Goal: Task Accomplishment & Management: Manage account settings

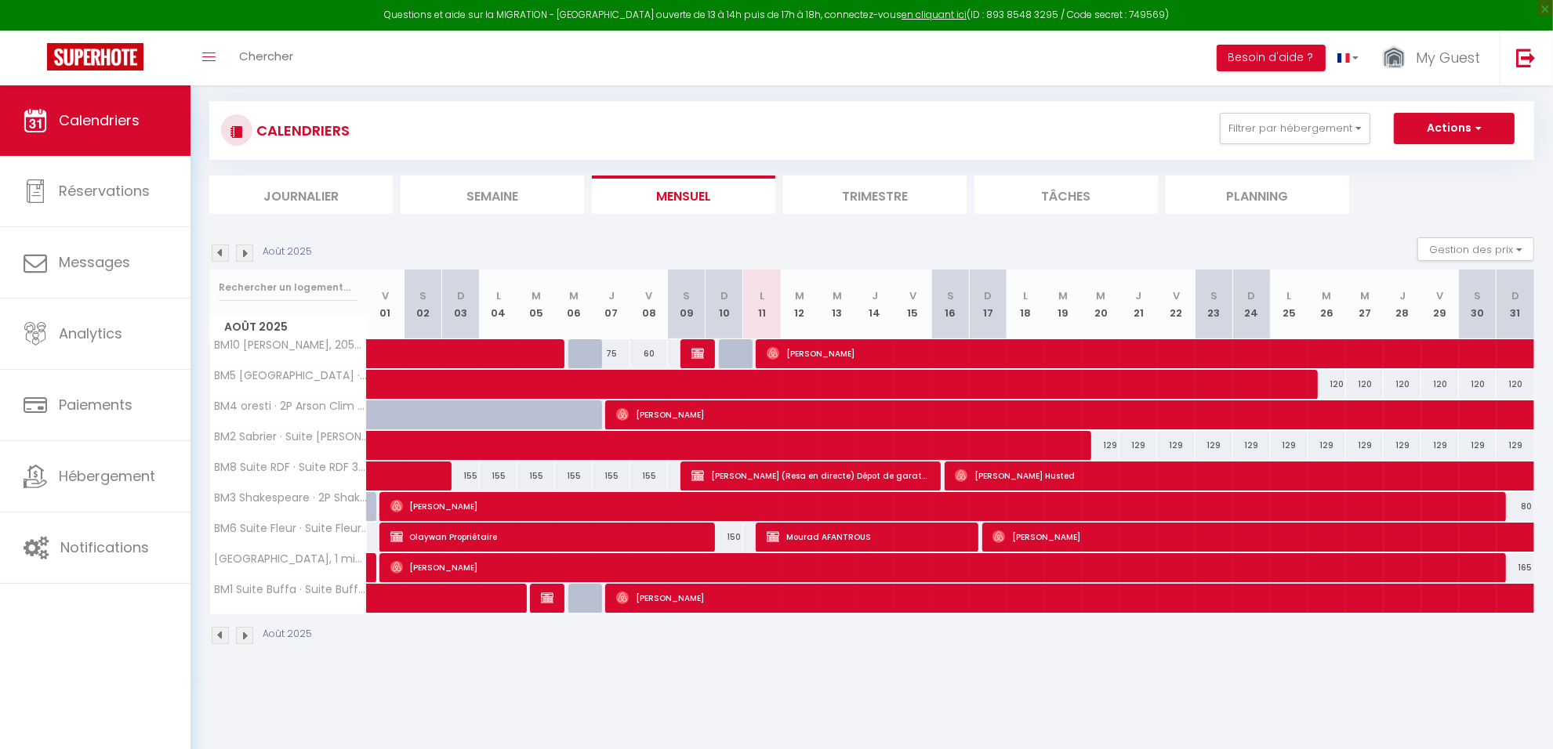
click at [1270, 111] on div "CALENDRIERS Filtrer par hébergement Antibes A8 3P duplex vieil Antibes · 3p dup…" at bounding box center [871, 130] width 1325 height 59
click at [1270, 129] on button "Filtrer par hébergement" at bounding box center [1295, 128] width 151 height 31
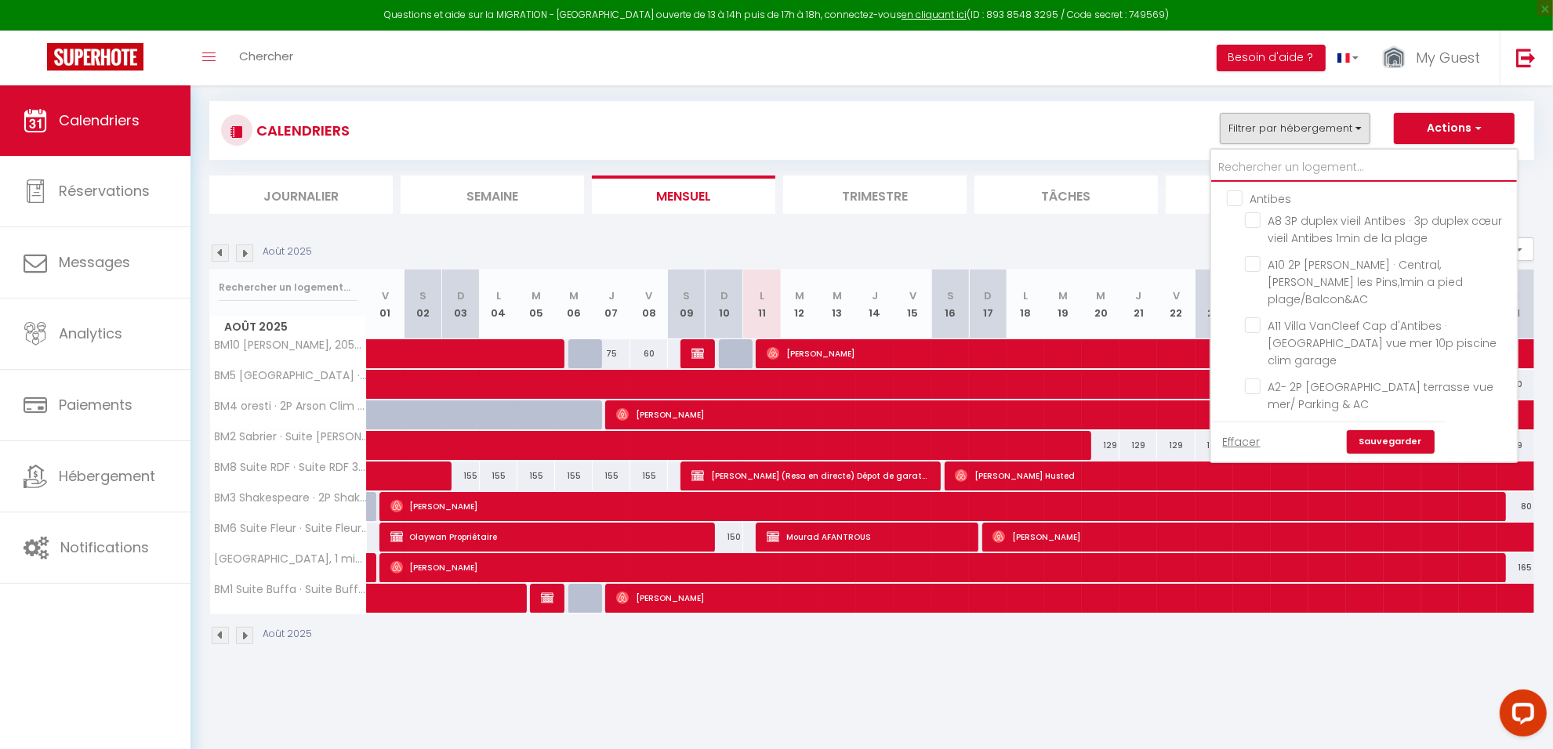
click at [1239, 159] on input "text" at bounding box center [1364, 168] width 306 height 28
type input "l58"
checkbox input "false"
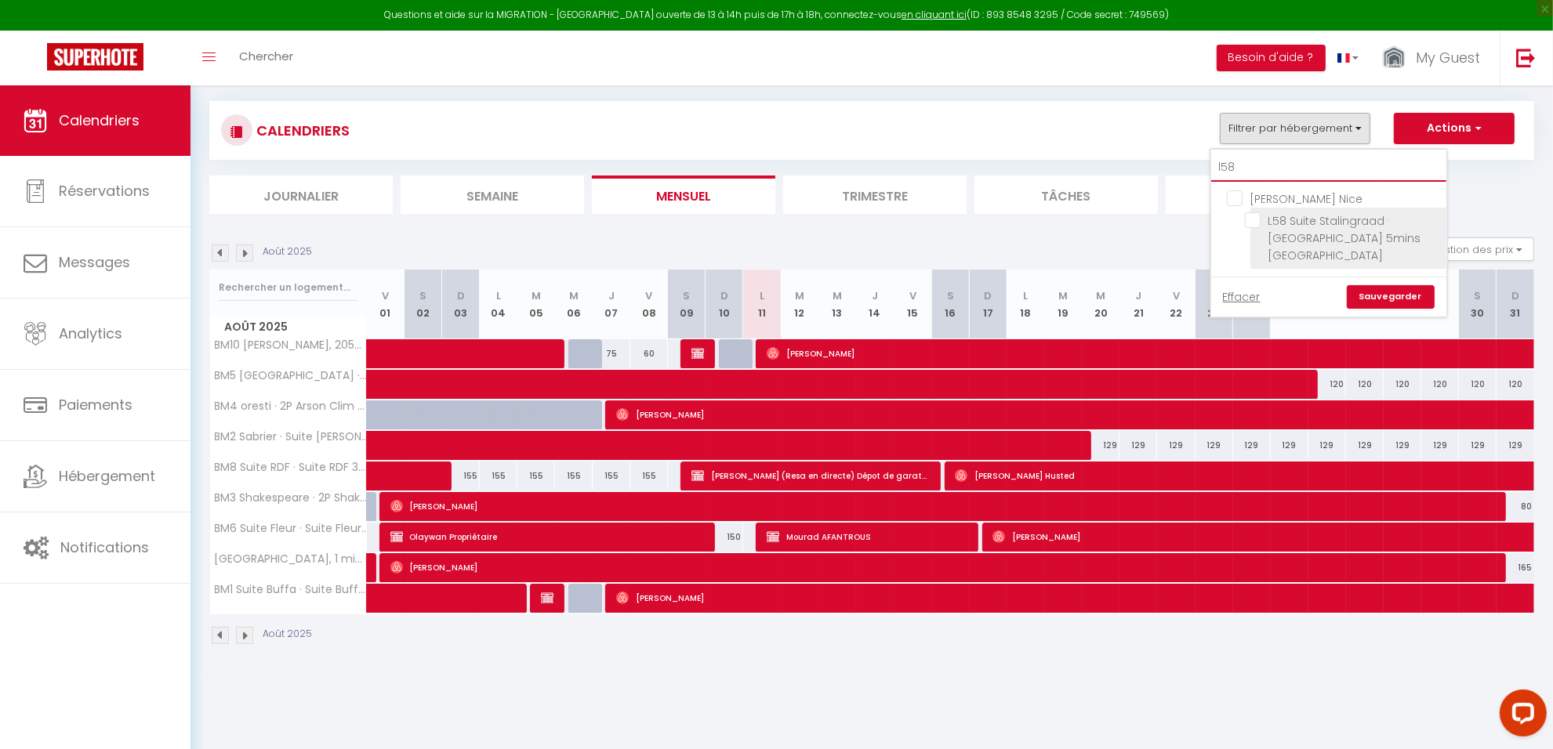
type input "l58"
click at [1326, 226] on input "L58 Suite Stalingraad · [GEOGRAPHIC_DATA] 5mins [GEOGRAPHIC_DATA]" at bounding box center [1343, 220] width 196 height 16
checkbox input "true"
click at [1403, 299] on link "Sauvegarder" at bounding box center [1391, 297] width 88 height 24
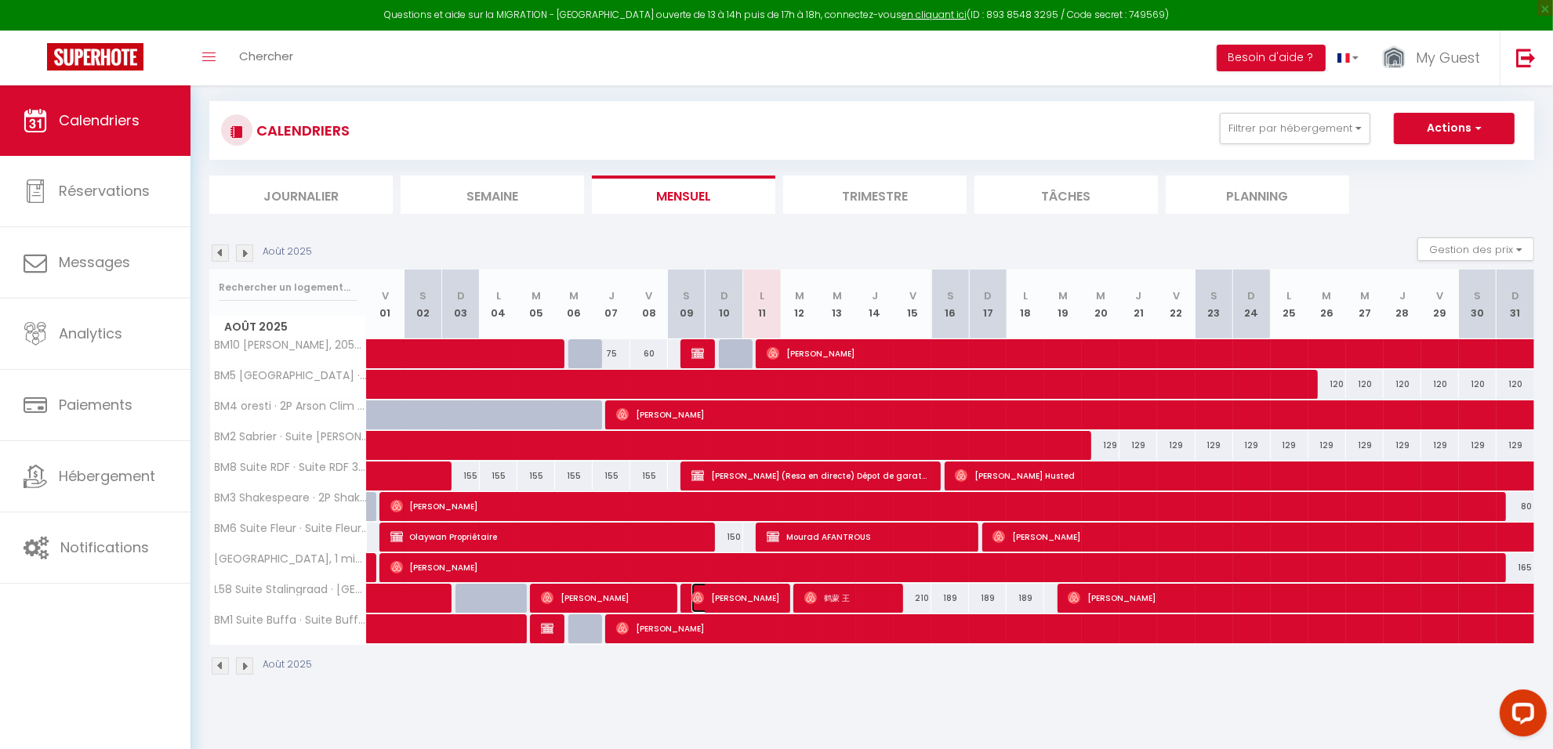
click at [753, 601] on span "[PERSON_NAME]" at bounding box center [735, 598] width 88 height 30
select select "OK"
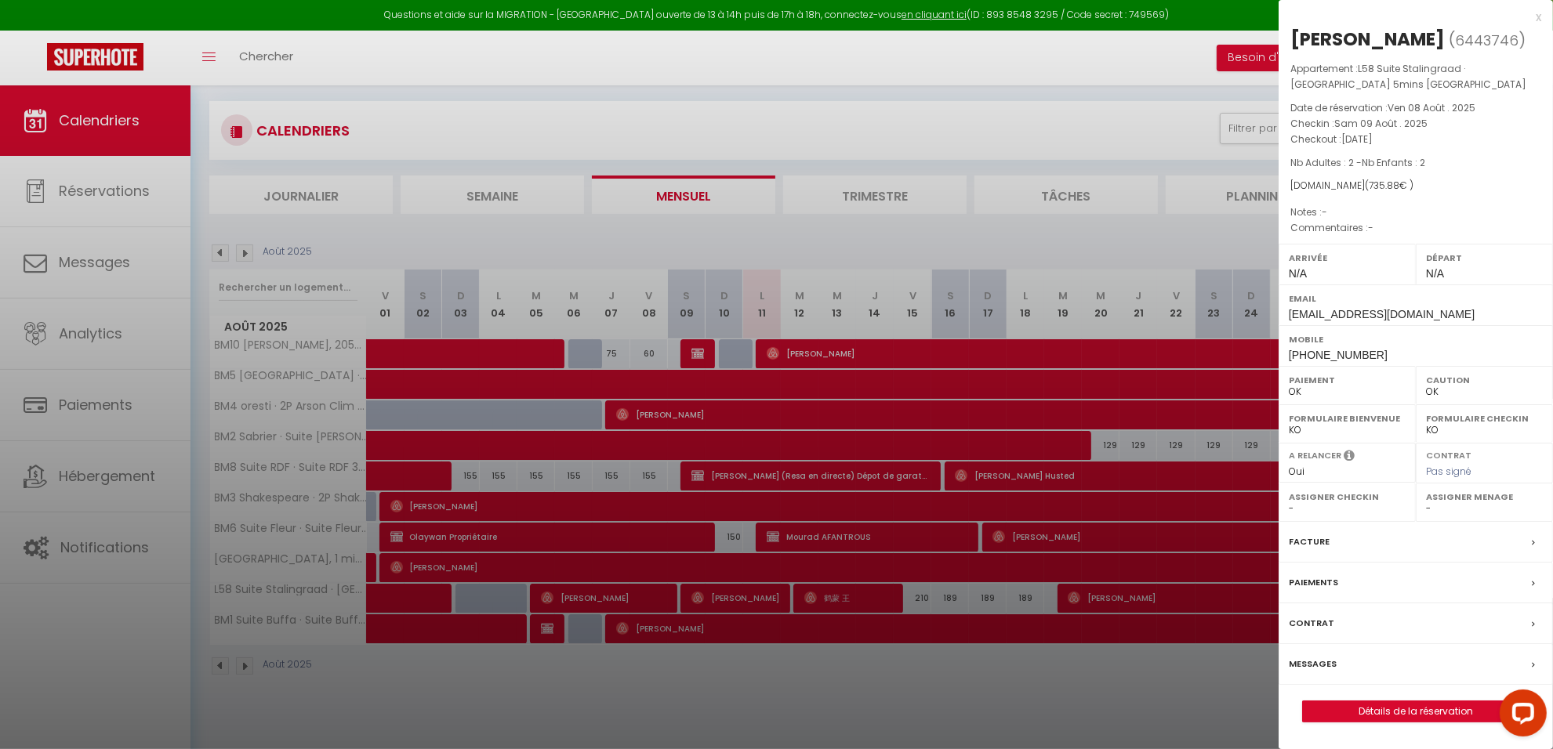
click at [741, 719] on div at bounding box center [776, 374] width 1553 height 749
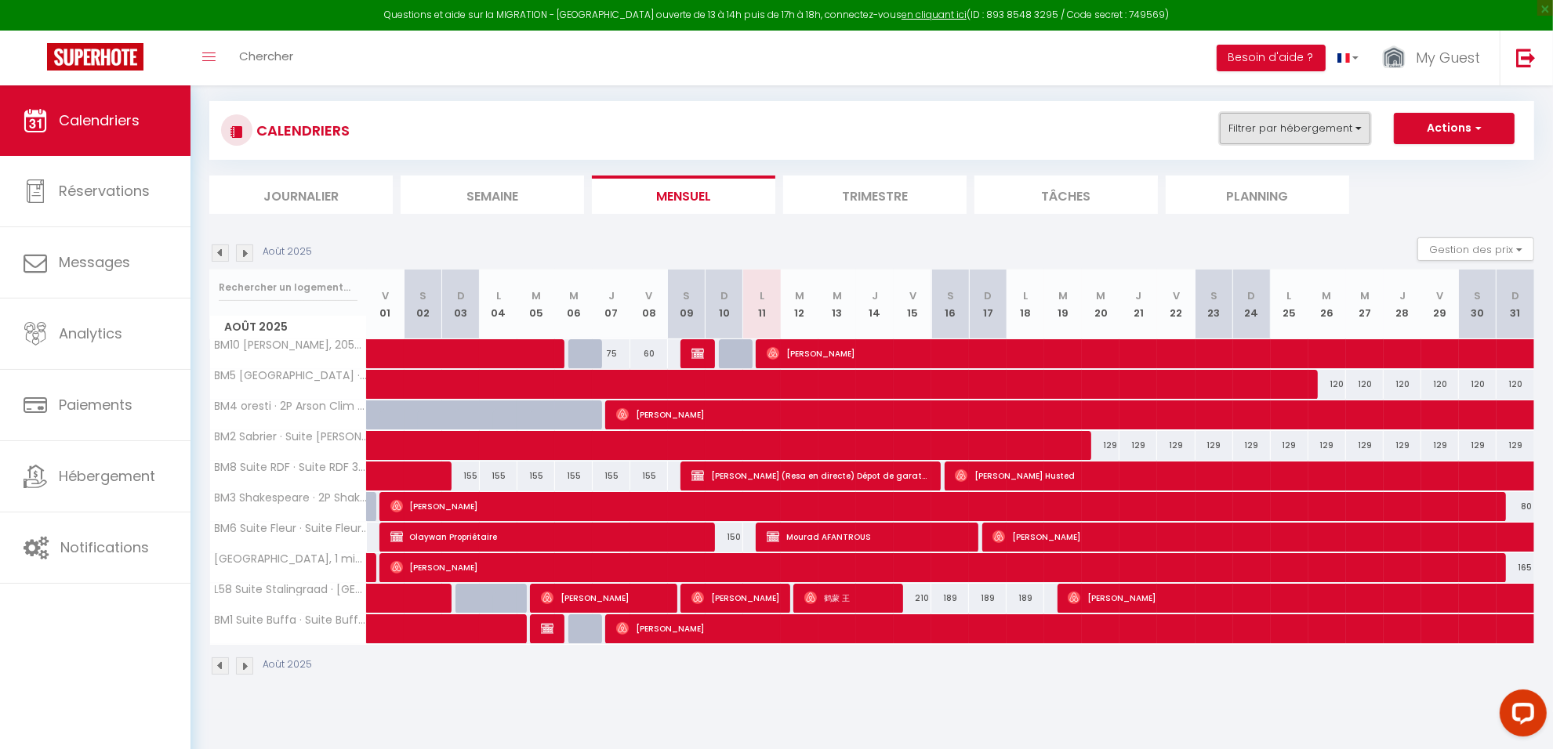
click at [1249, 136] on button "Filtrer par hébergement" at bounding box center [1295, 128] width 151 height 31
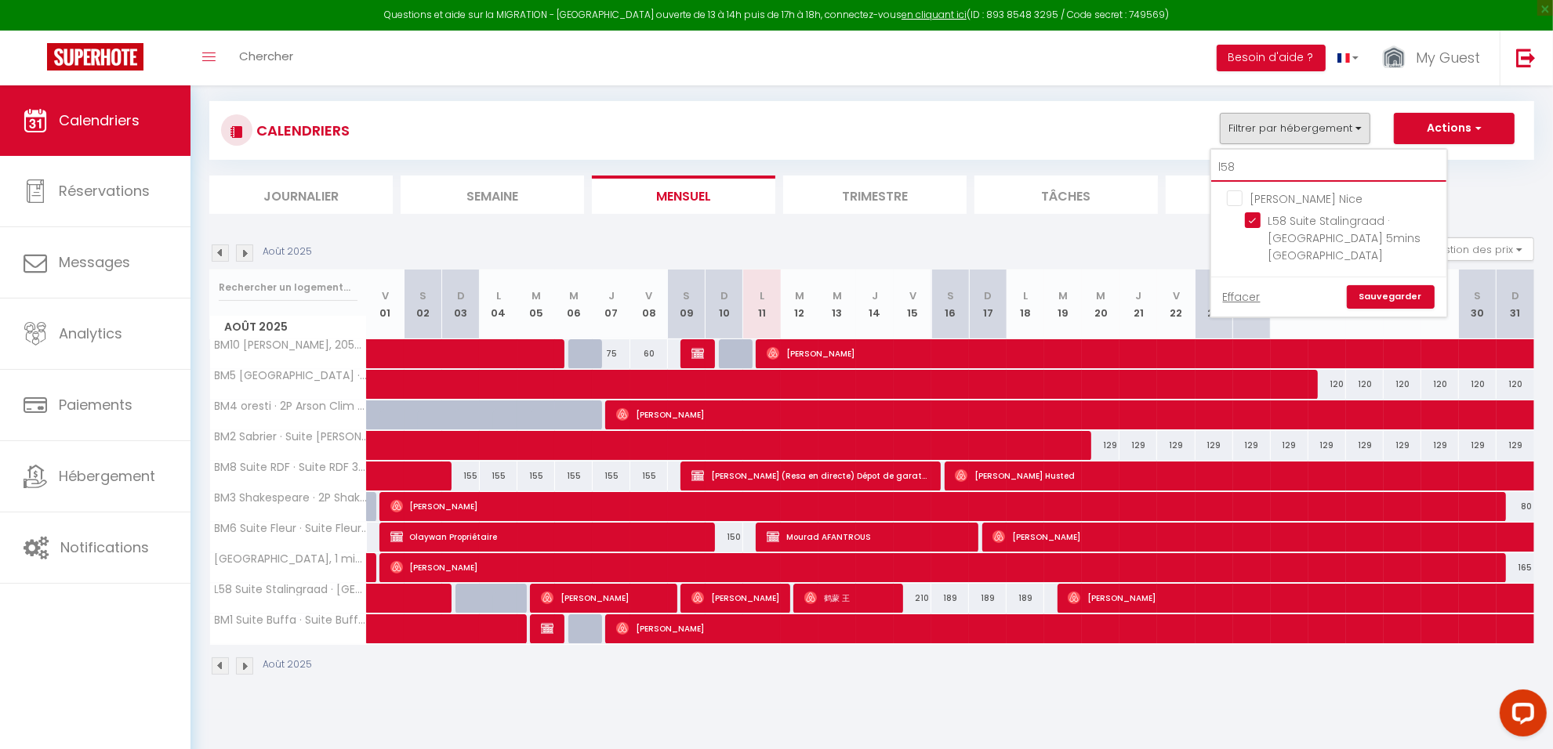
click at [1239, 169] on input "l58" at bounding box center [1328, 168] width 235 height 28
type input "l5"
checkbox input "false"
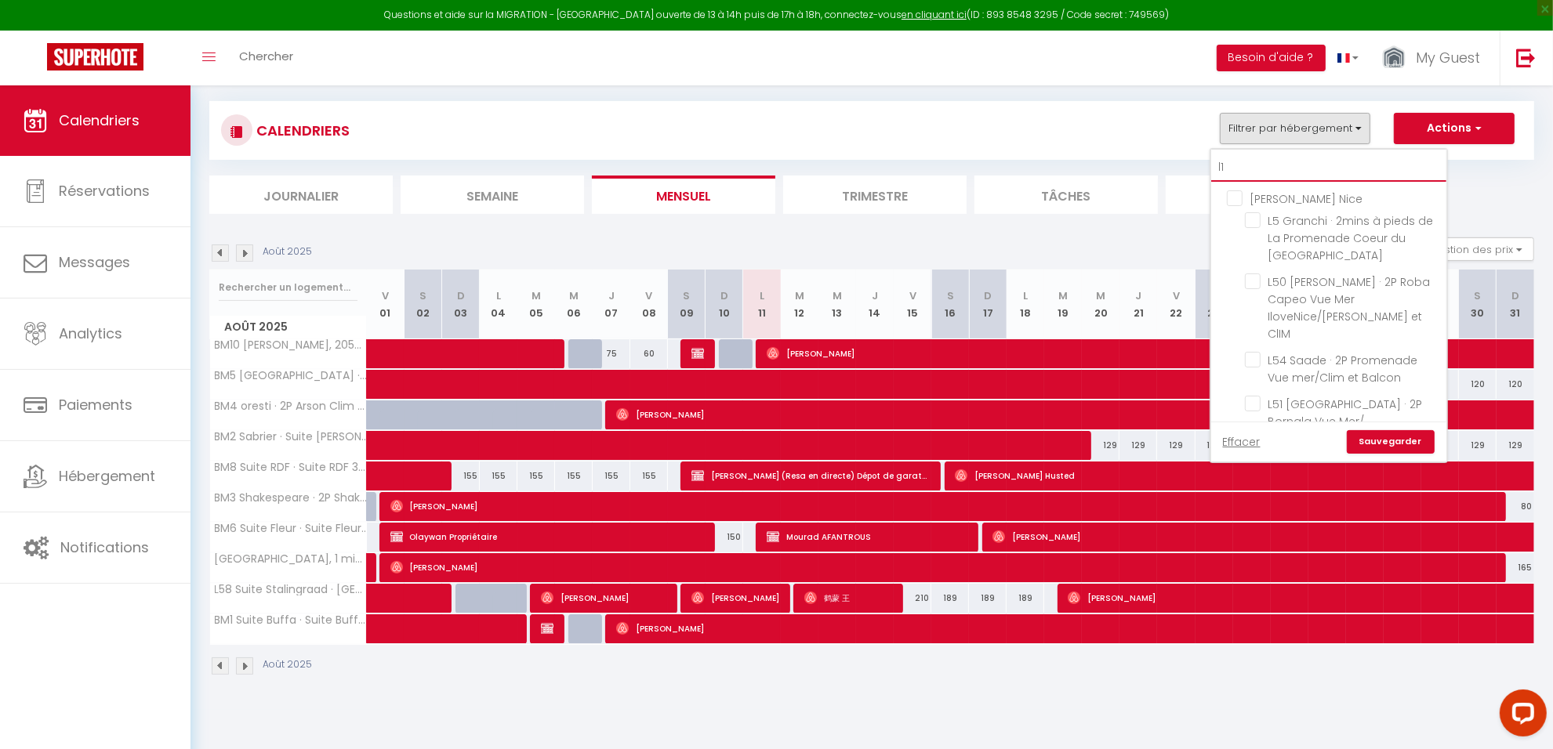
type input "l11"
checkbox input "false"
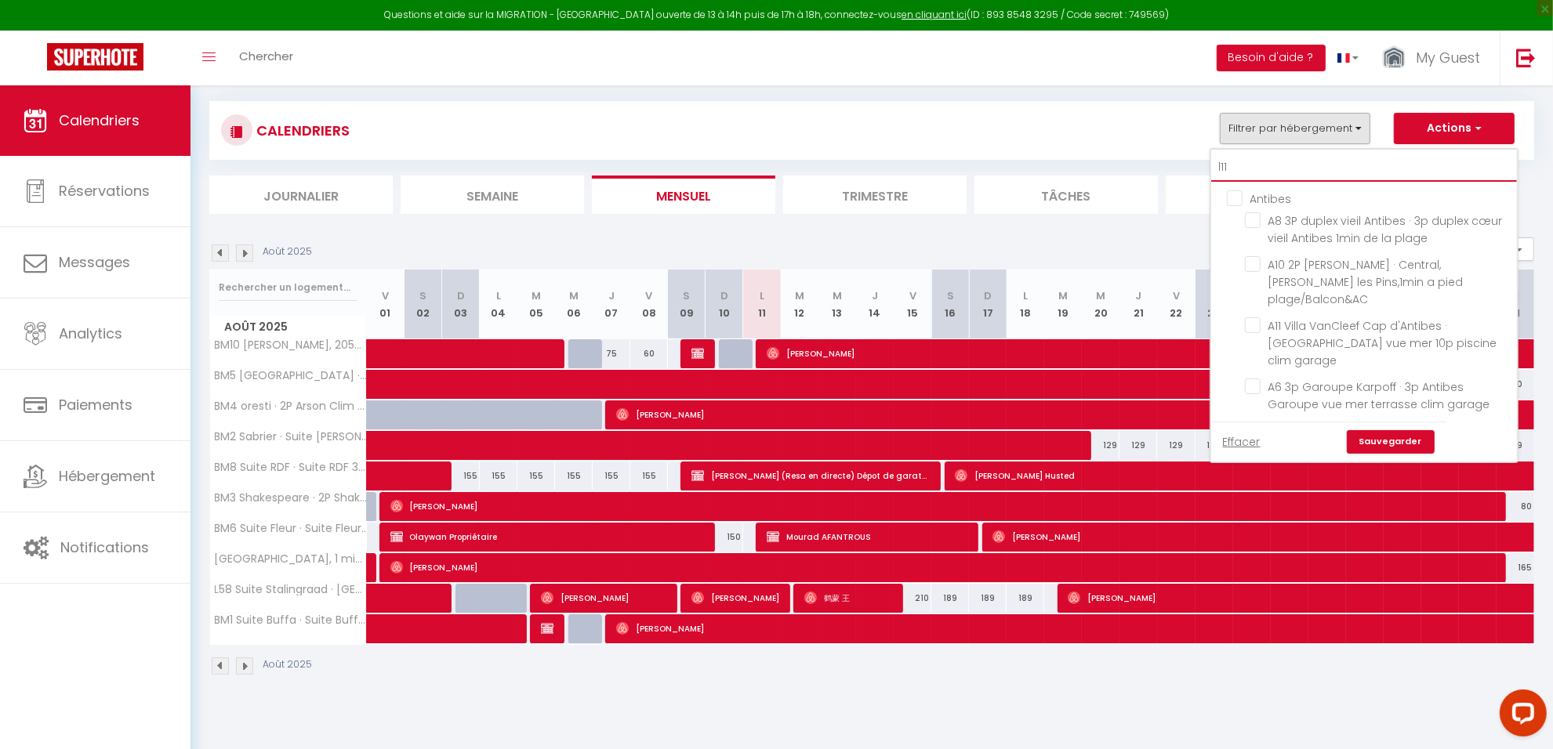
checkbox input "false"
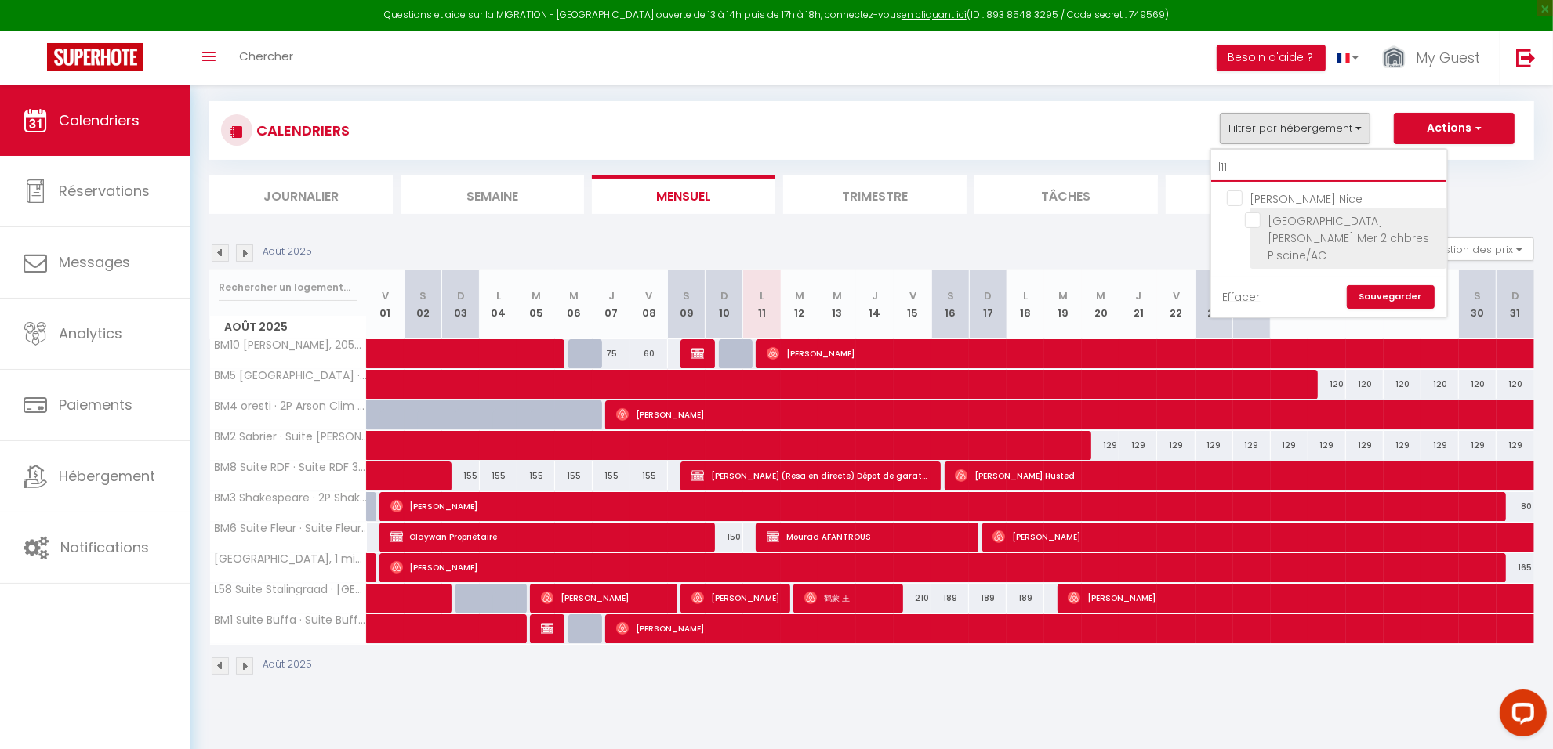
type input "l11"
click at [1317, 221] on input "[GEOGRAPHIC_DATA][PERSON_NAME] Mer 2 chbres Piscine/AC" at bounding box center [1343, 220] width 196 height 16
checkbox input "true"
click at [1401, 304] on link "Sauvegarder" at bounding box center [1391, 297] width 88 height 24
